Goal: Task Accomplishment & Management: Manage account settings

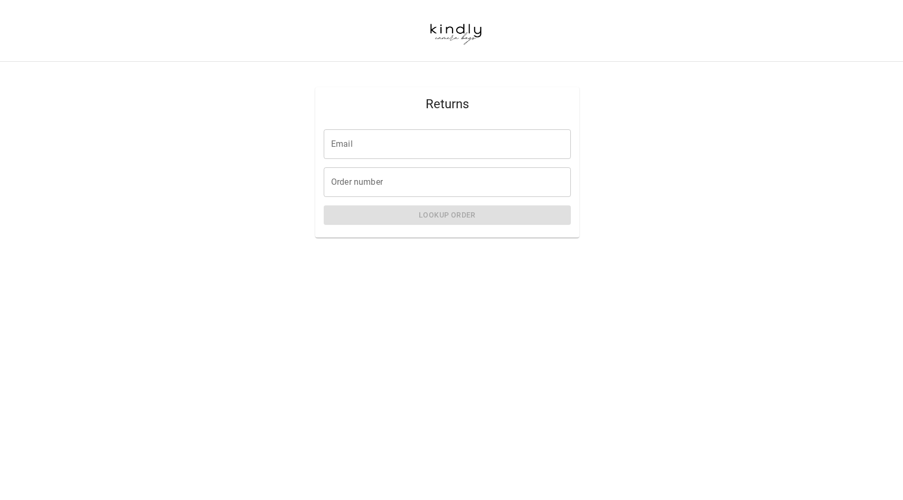
click at [391, 143] on input "Email" at bounding box center [447, 144] width 247 height 30
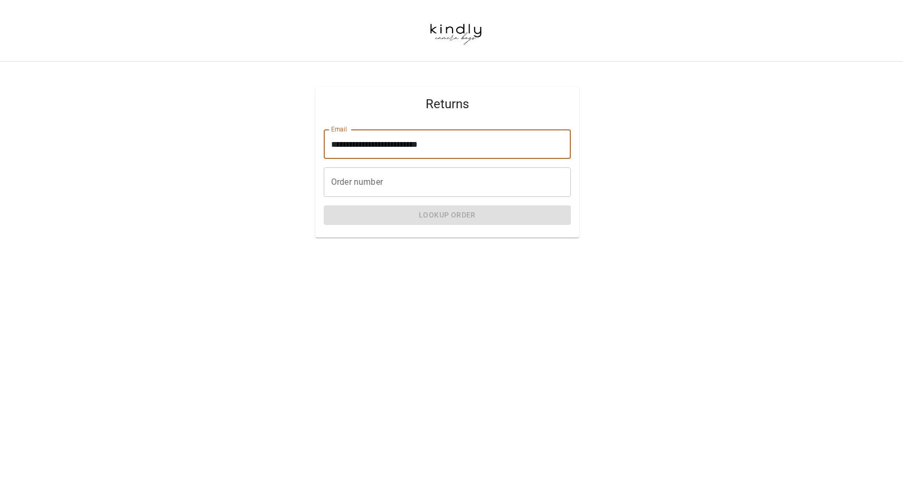
type input "**********"
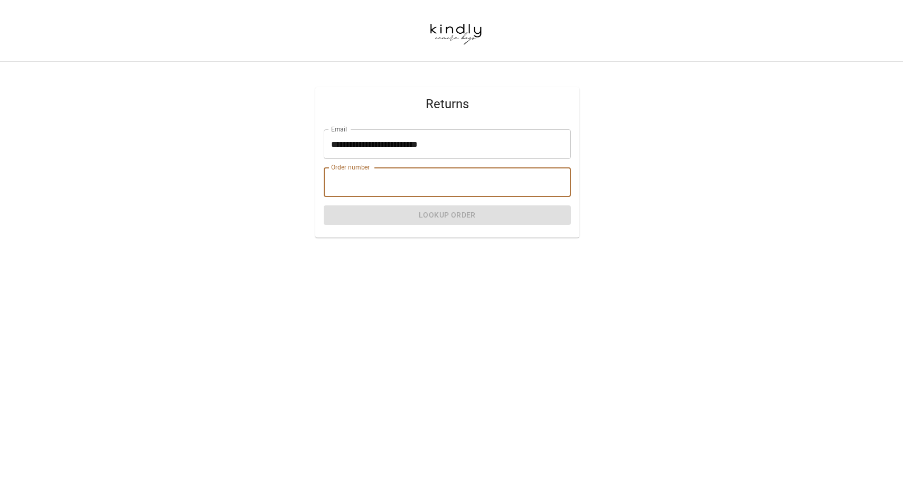
type input "*"
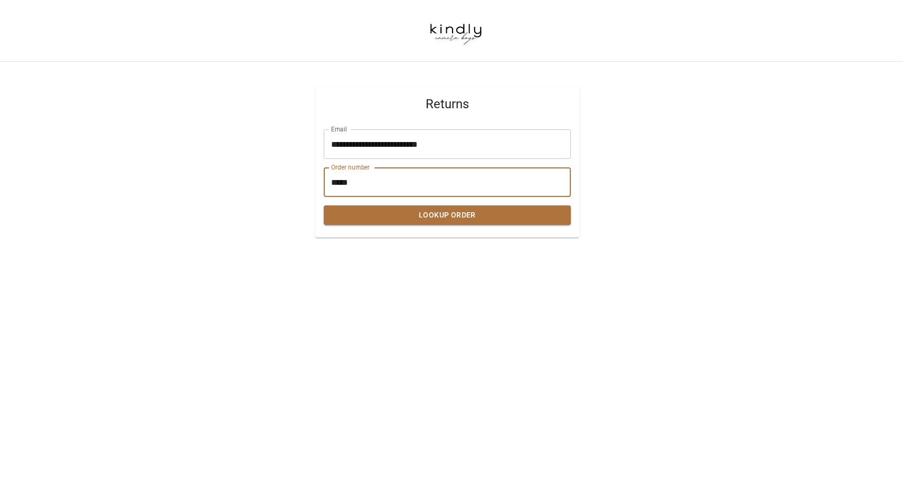
type input "*****"
click at [442, 220] on button "Lookup Order" at bounding box center [447, 215] width 247 height 20
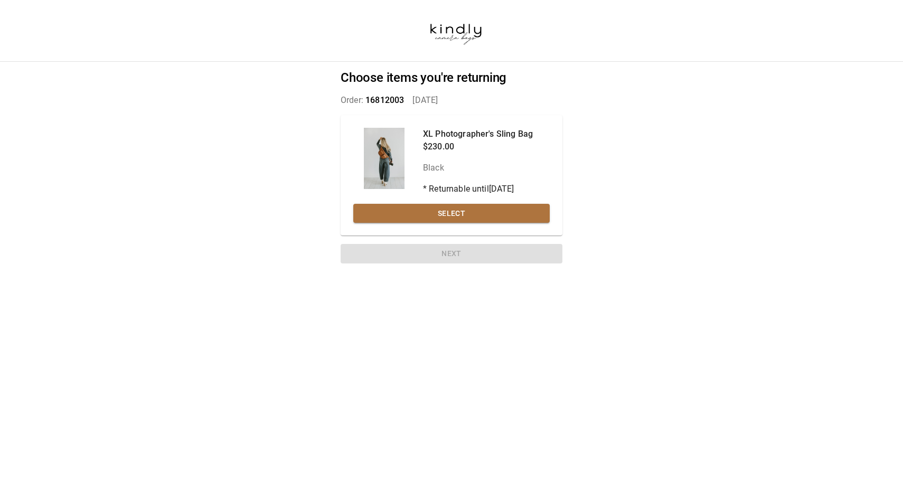
click at [442, 220] on button "Select" at bounding box center [451, 214] width 196 height 20
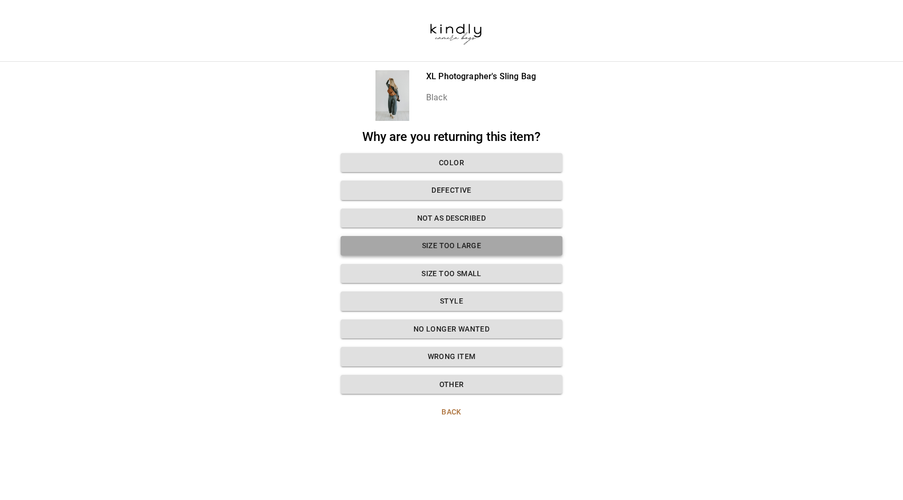
click at [490, 249] on button "Size too large" at bounding box center [451, 246] width 222 height 20
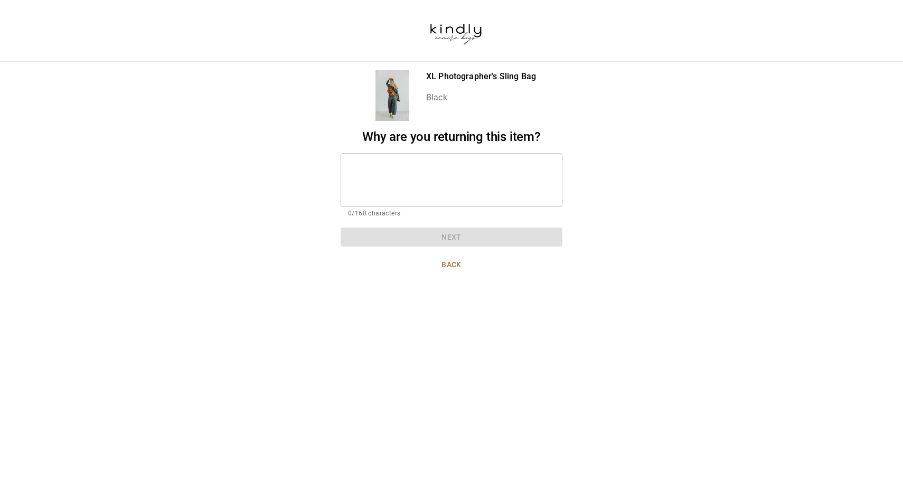
click at [460, 174] on textarea at bounding box center [451, 180] width 207 height 36
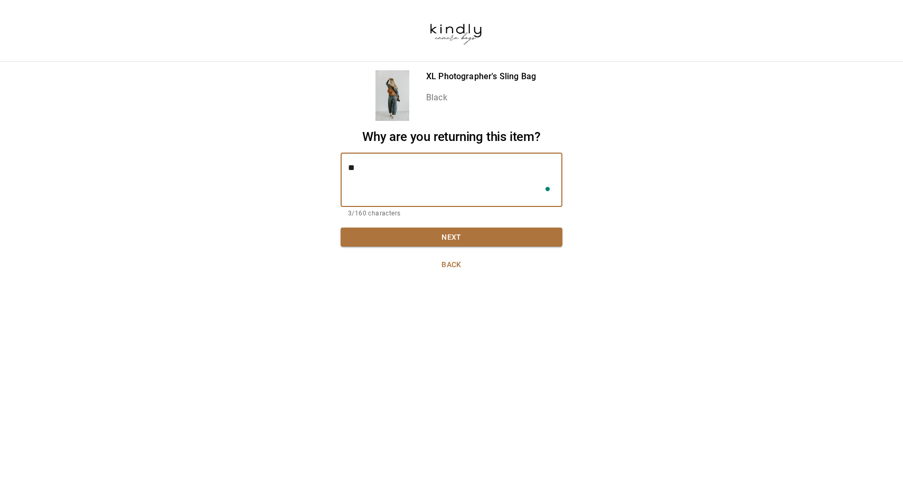
type textarea "*"
type textarea "**********"
click at [473, 235] on button "Next" at bounding box center [451, 237] width 222 height 20
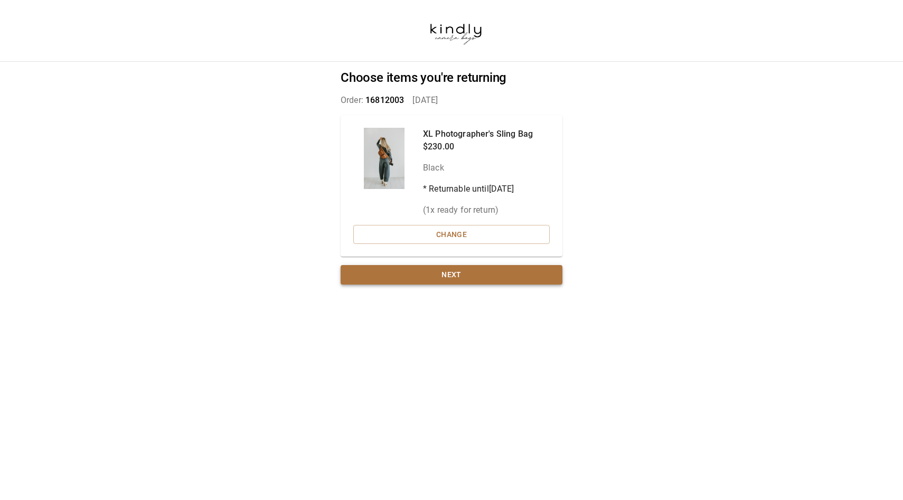
click at [481, 274] on button "Next" at bounding box center [451, 275] width 222 height 20
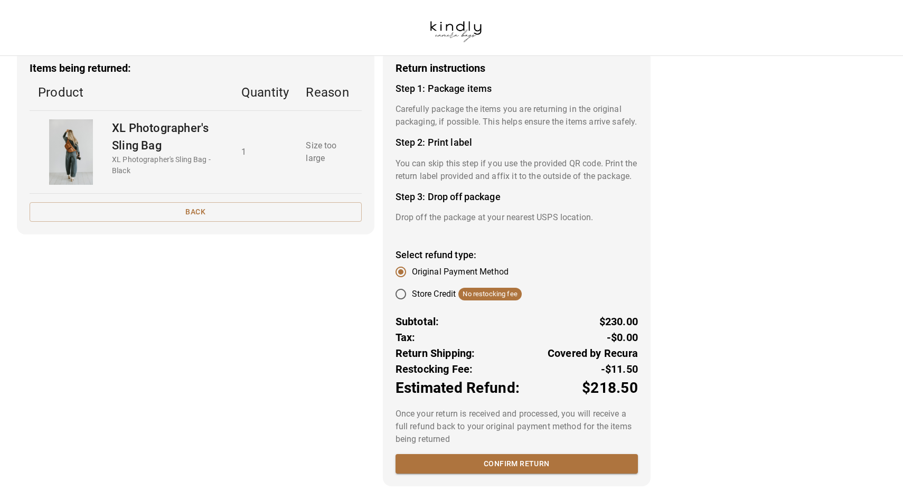
scroll to position [49, 0]
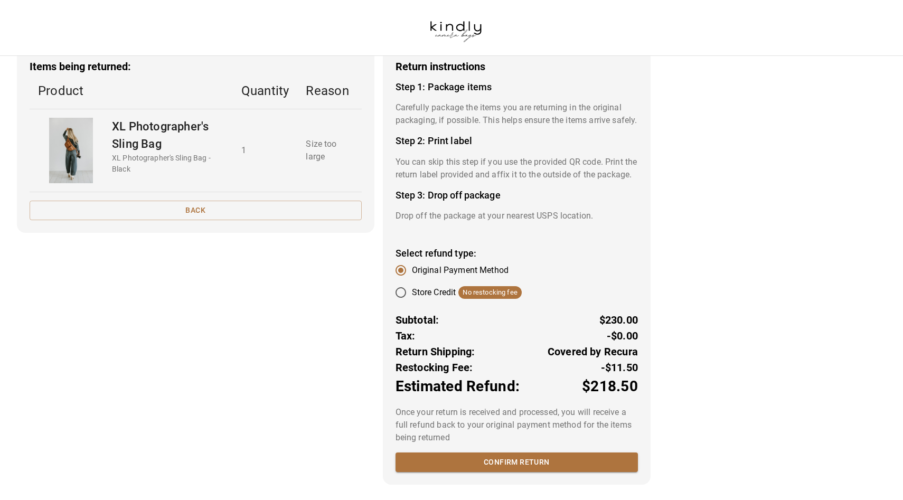
click at [488, 181] on p "You can skip this step if you use the provided QR code. Print the return label …" at bounding box center [516, 168] width 242 height 25
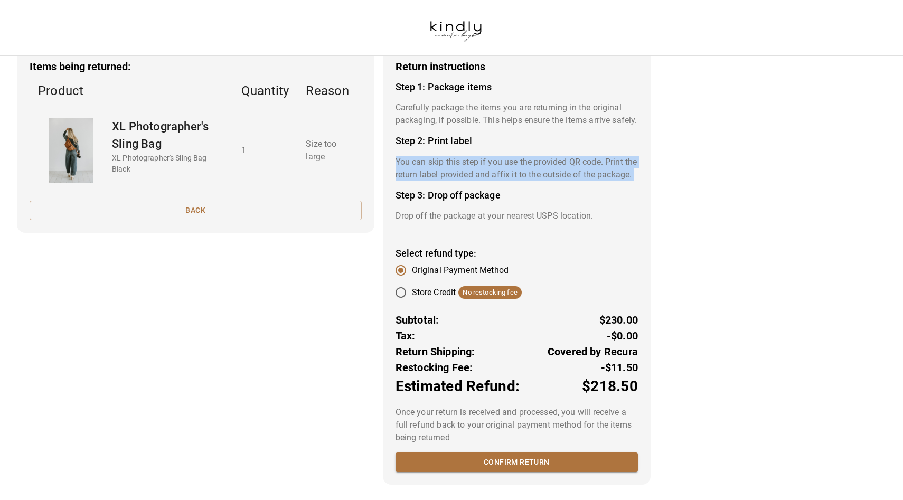
click at [488, 181] on p "You can skip this step if you use the provided QR code. Print the return label …" at bounding box center [516, 168] width 242 height 25
click at [469, 178] on p "You can skip this step if you use the provided QR code. Print the return label …" at bounding box center [516, 168] width 242 height 25
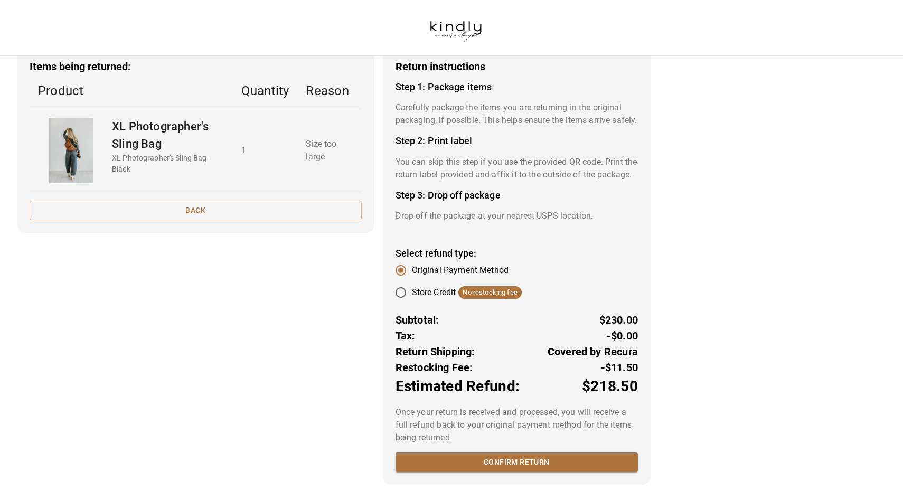
scroll to position [73, 0]
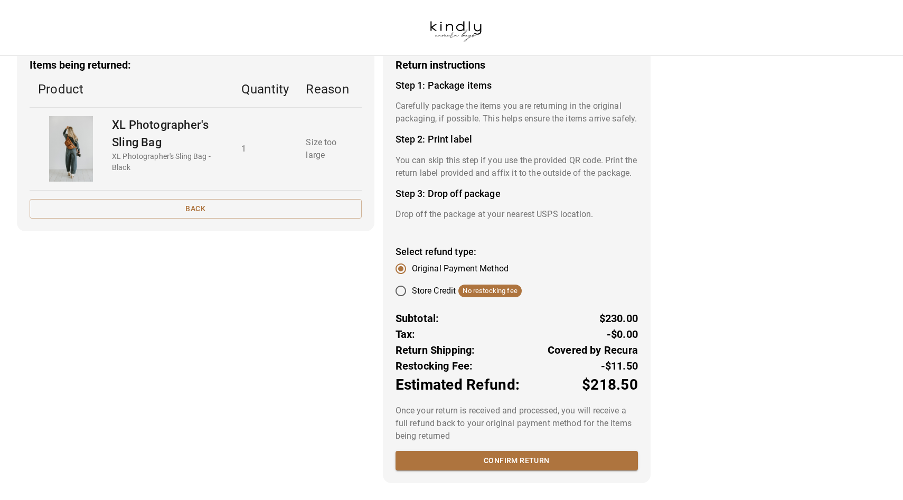
click at [478, 270] on span "Original Payment Method" at bounding box center [460, 268] width 97 height 13
click at [537, 456] on button "Confirm return" at bounding box center [516, 461] width 242 height 20
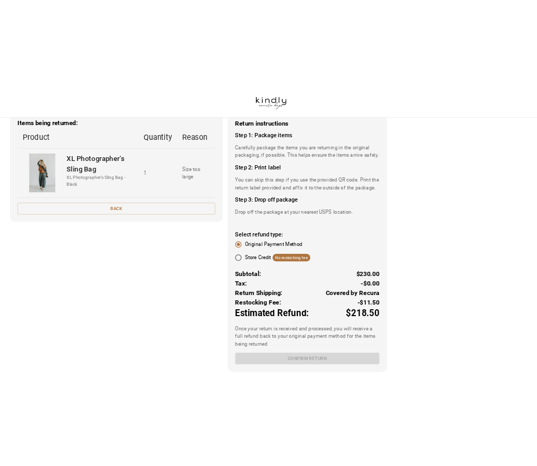
scroll to position [0, 0]
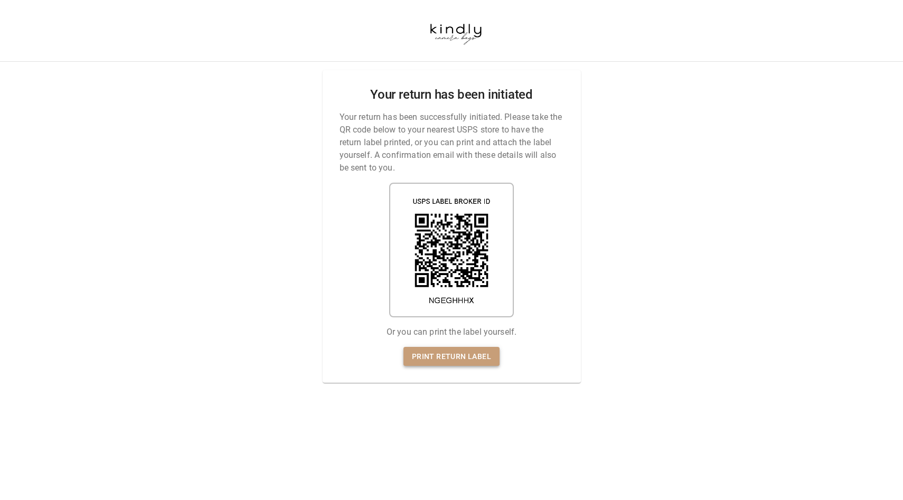
click at [465, 352] on link "Print return label" at bounding box center [451, 357] width 96 height 20
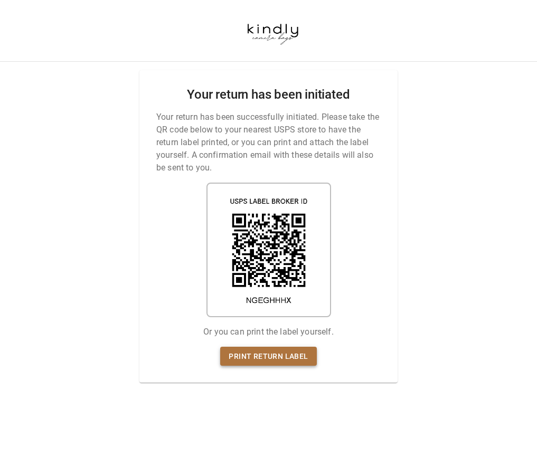
click at [287, 359] on link "Print return label" at bounding box center [268, 357] width 96 height 20
